Goal: Task Accomplishment & Management: Manage account settings

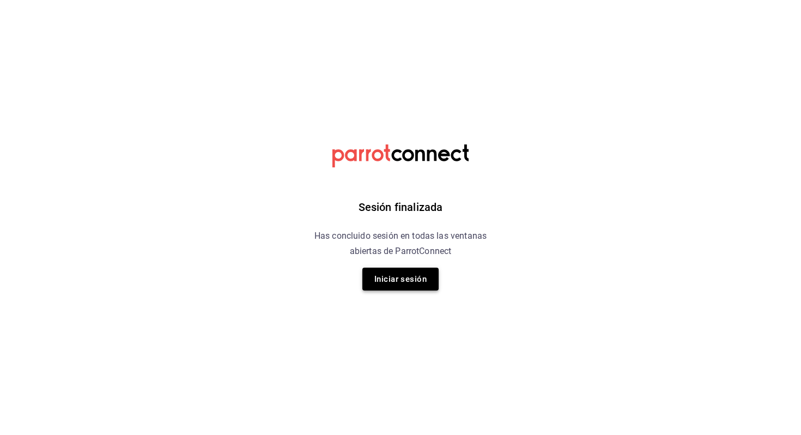
click at [422, 283] on button "Iniciar sesión" at bounding box center [400, 278] width 76 height 23
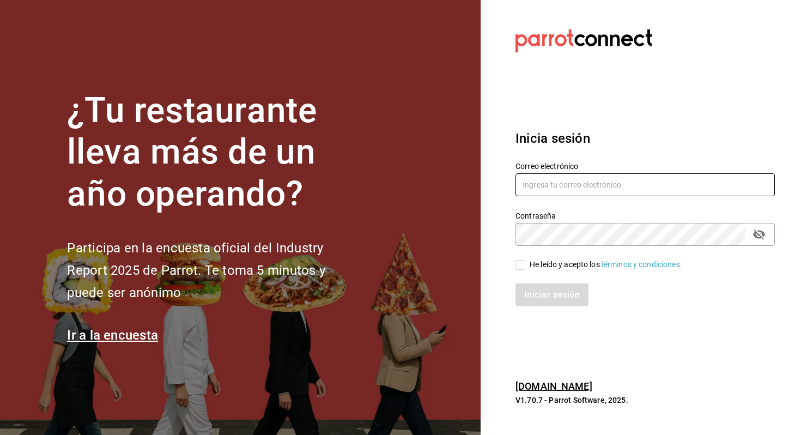
type input "[EMAIL_ADDRESS][DOMAIN_NAME]"
click at [538, 261] on div "He leído y acepto los Términos y condiciones." at bounding box center [605, 264] width 153 height 11
click at [525, 261] on input "He leído y acepto los Términos y condiciones." at bounding box center [520, 265] width 10 height 10
checkbox input "true"
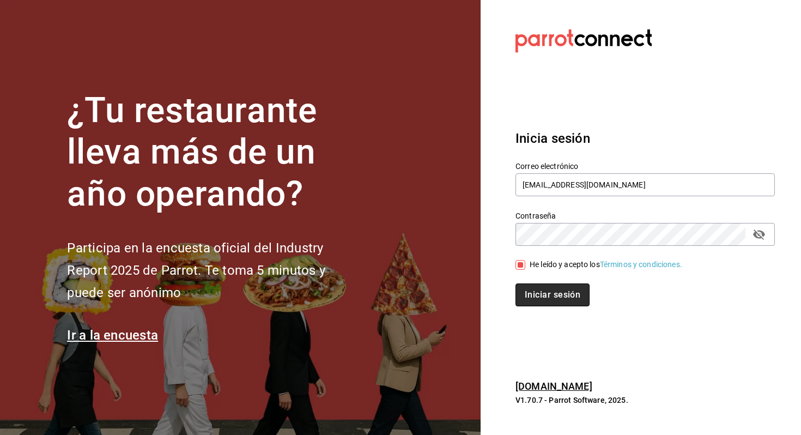
click at [534, 291] on button "Iniciar sesión" at bounding box center [552, 294] width 74 height 23
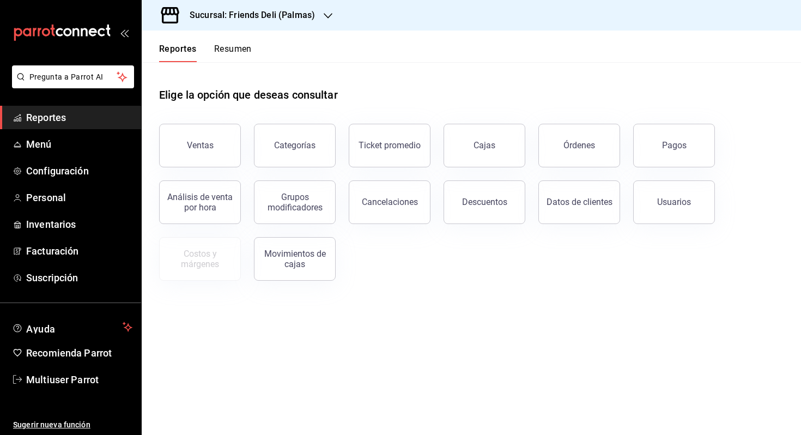
click at [242, 53] on button "Resumen" at bounding box center [233, 53] width 38 height 19
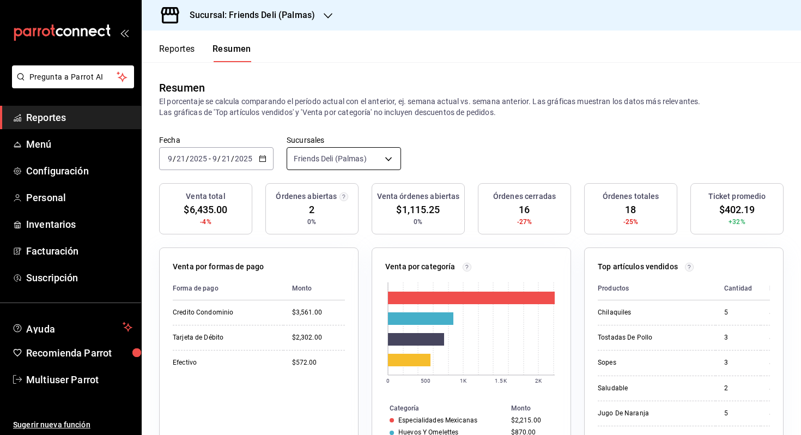
click at [352, 150] on body "Pregunta a Parrot AI Reportes Menú Configuración Personal Inventarios Facturaci…" at bounding box center [400, 217] width 801 height 435
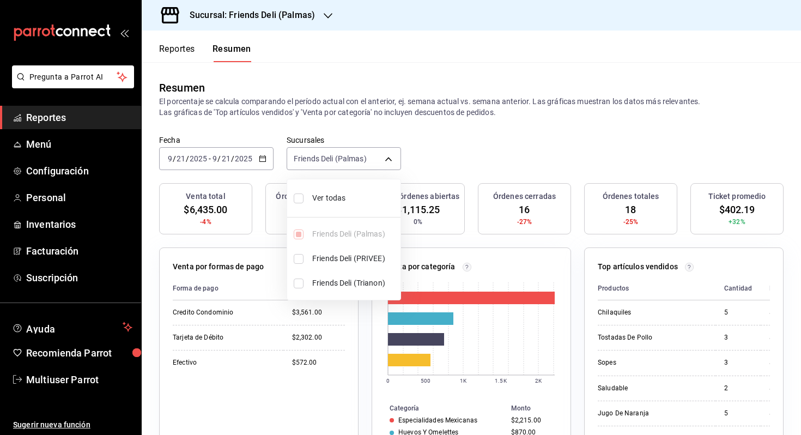
click at [347, 193] on span "Ver todas" at bounding box center [354, 197] width 84 height 11
type input "[object Object],[object Object],[object Object]"
checkbox input "true"
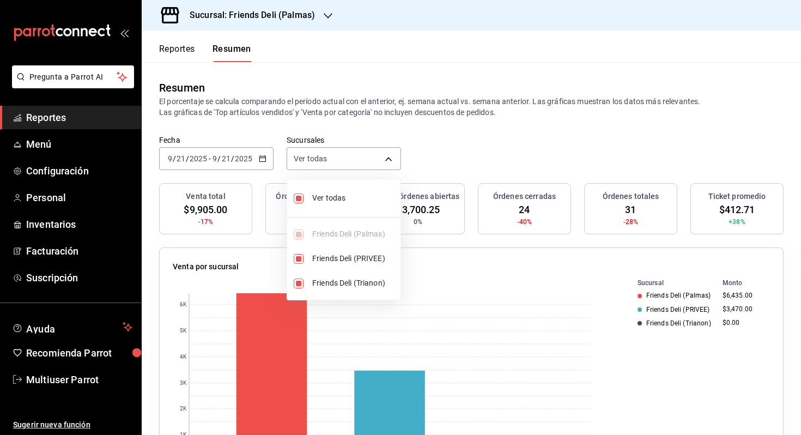
click at [443, 145] on div at bounding box center [400, 217] width 801 height 435
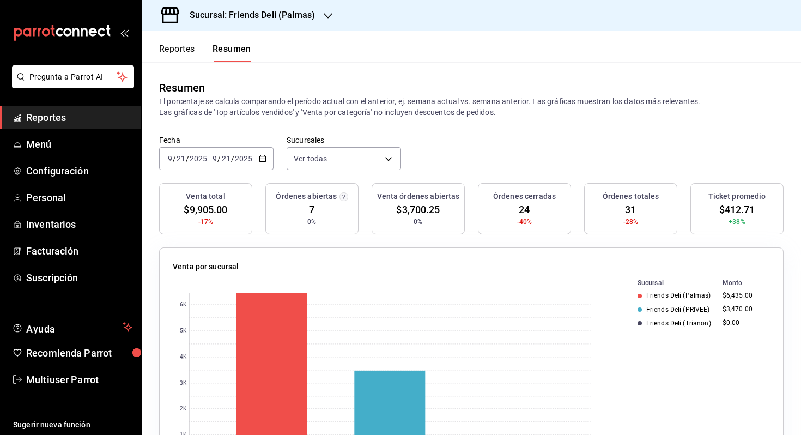
click at [259, 162] on icon "button" at bounding box center [263, 159] width 8 height 8
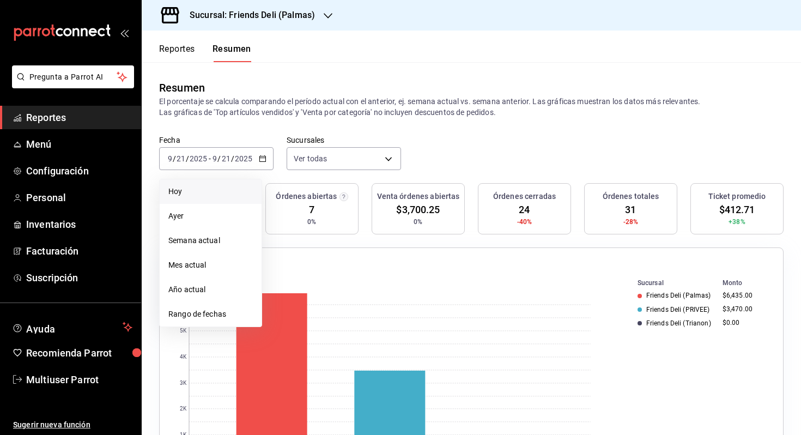
click at [224, 182] on li "Hoy" at bounding box center [211, 191] width 102 height 25
